Goal: Navigation & Orientation: Find specific page/section

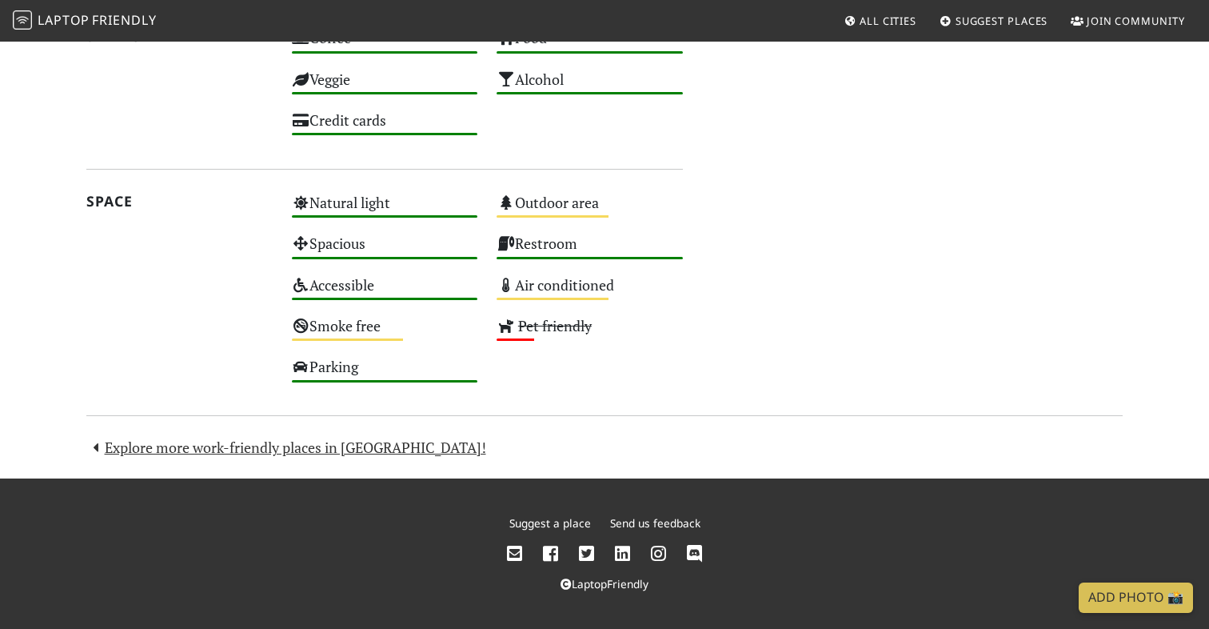
scroll to position [881, 0]
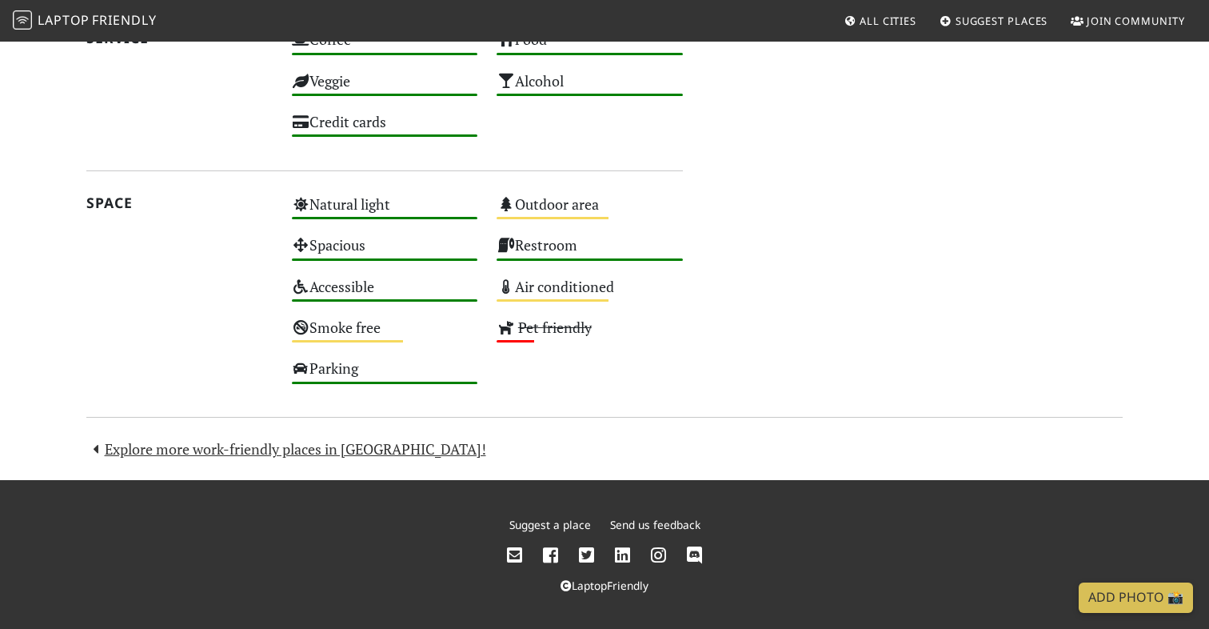
click at [276, 450] on link "Explore more work-friendly places in Cardiff!" at bounding box center [286, 448] width 400 height 19
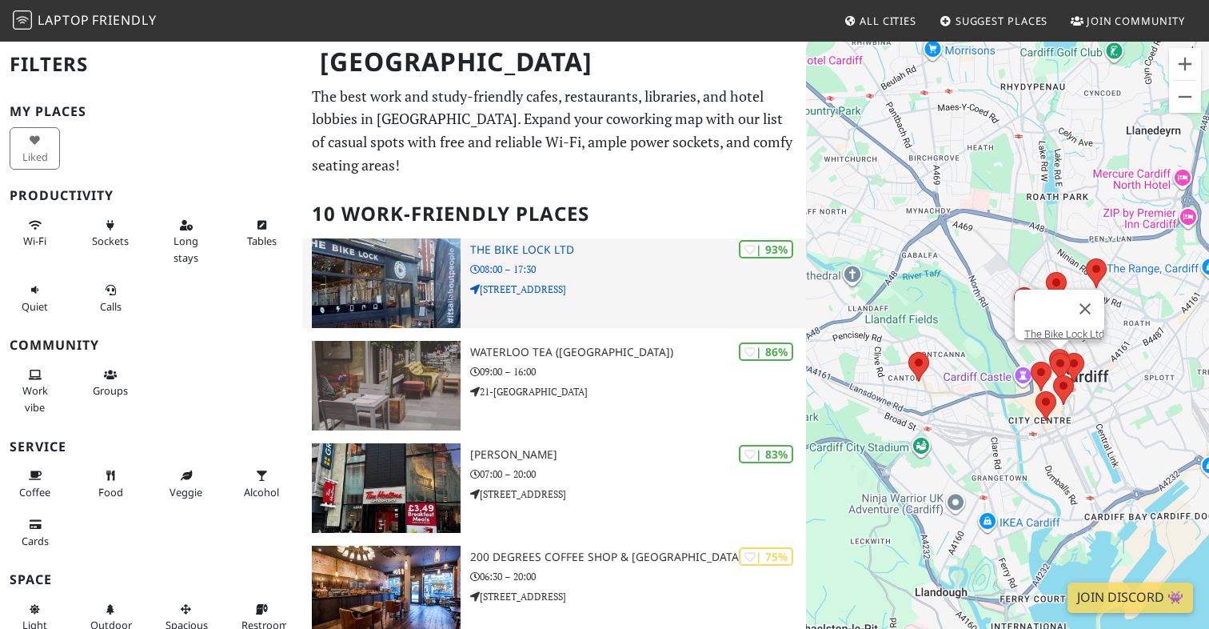
click at [400, 268] on img at bounding box center [386, 283] width 149 height 90
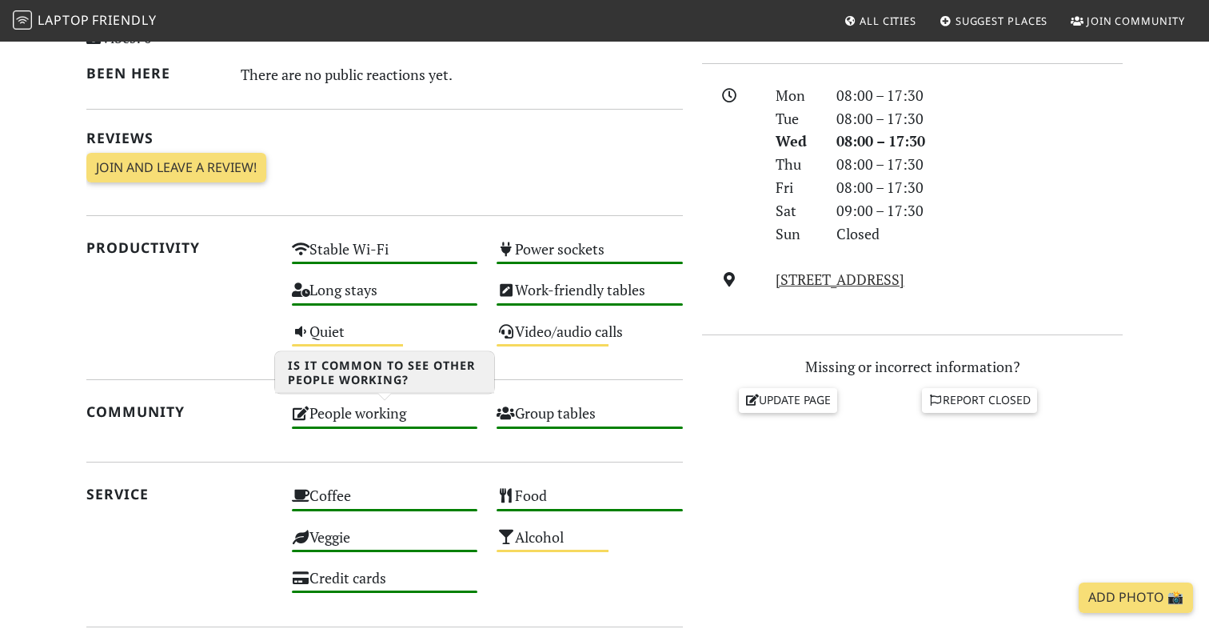
scroll to position [432, 0]
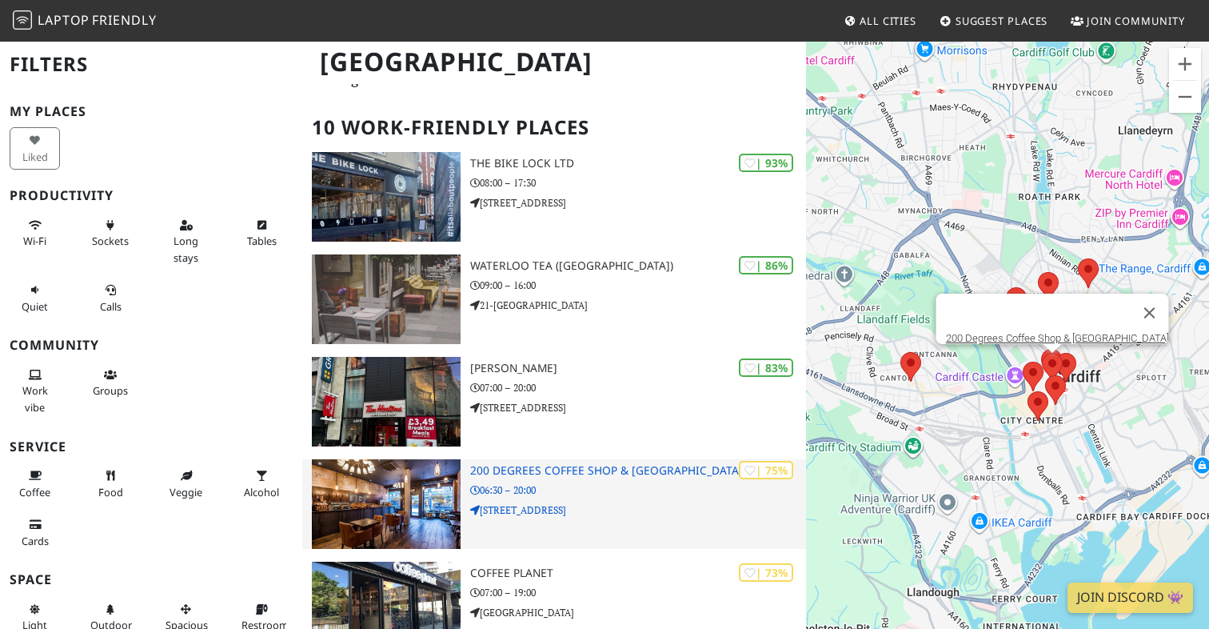
scroll to position [83, 0]
